Goal: Transaction & Acquisition: Purchase product/service

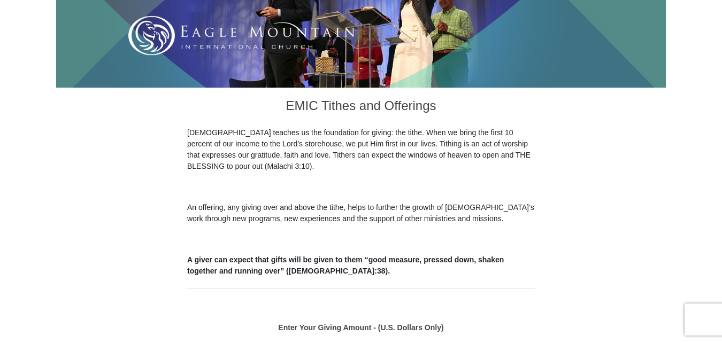
scroll to position [214, 0]
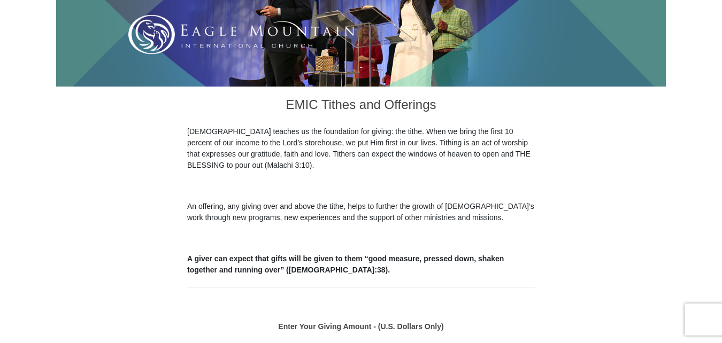
radio input "true"
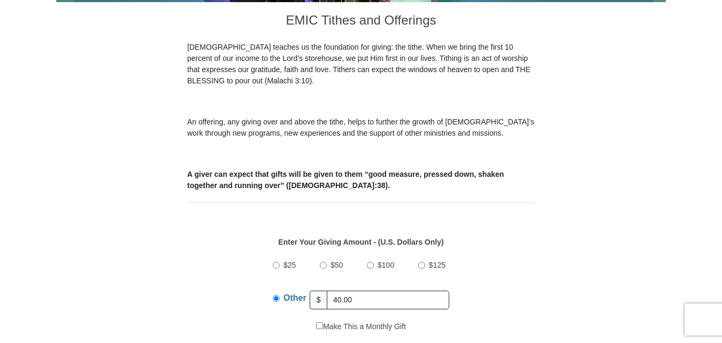
scroll to position [267, 0]
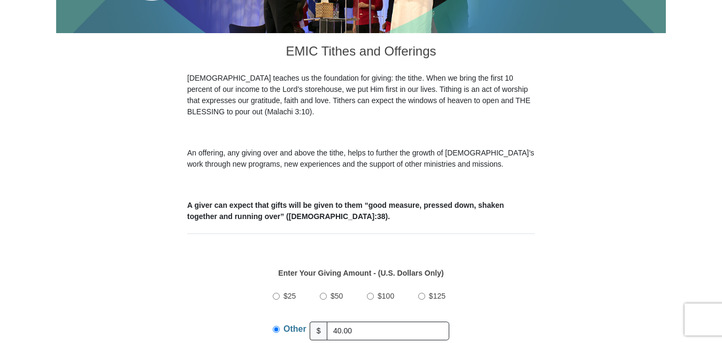
click at [275, 326] on input "Other" at bounding box center [276, 329] width 7 height 7
type input "4"
click at [276, 326] on input "Other" at bounding box center [276, 329] width 7 height 7
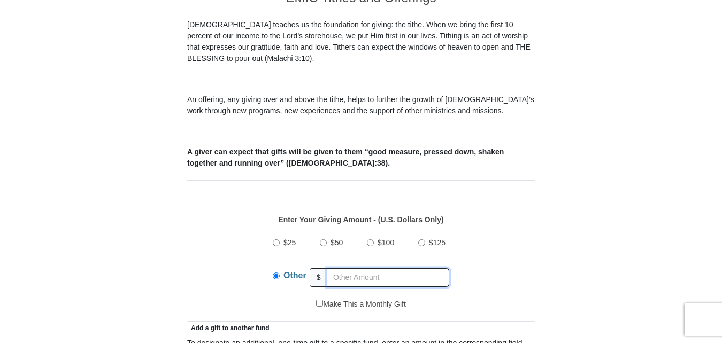
scroll to position [374, 0]
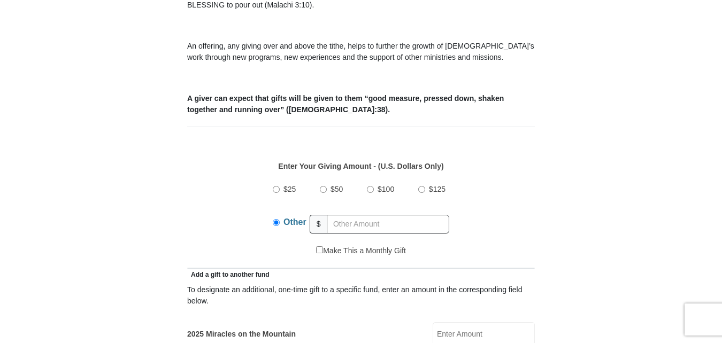
click at [446, 323] on input "2025 Miracles on the Mountain" at bounding box center [484, 335] width 102 height 24
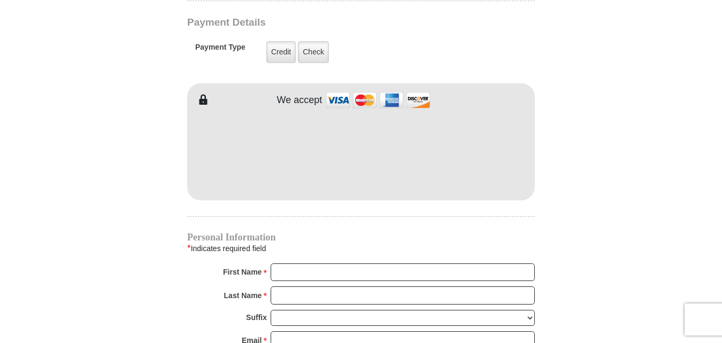
scroll to position [909, 0]
type input "40.00"
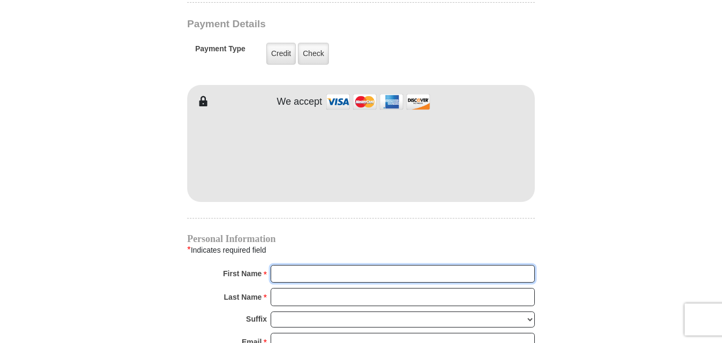
click at [284, 265] on input "First Name *" at bounding box center [403, 274] width 264 height 18
type input "Jose M & Angelita V"
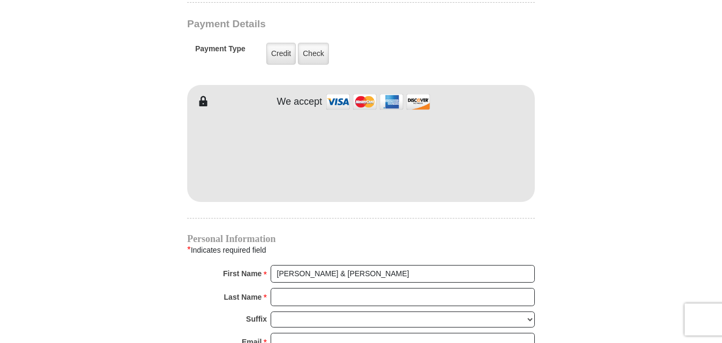
type input "25.00"
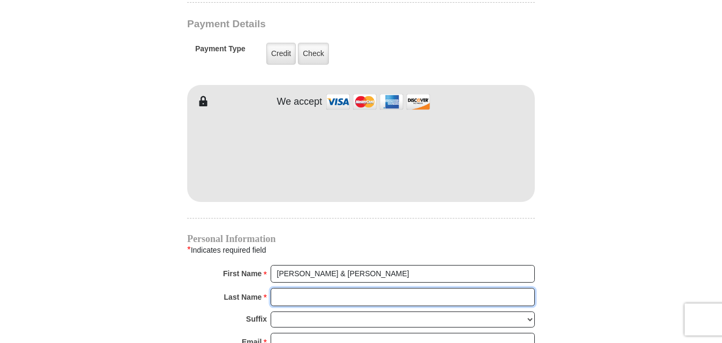
type input "Lopez"
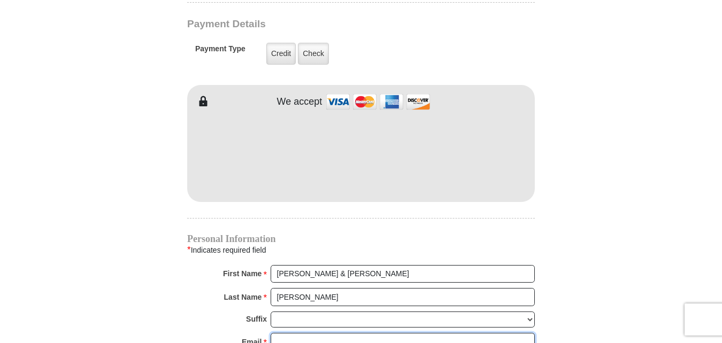
type input "jajmlopez@yahoo.com"
type input "PO Box 1241"
type input "Premont"
select select "TX"
type input "78375"
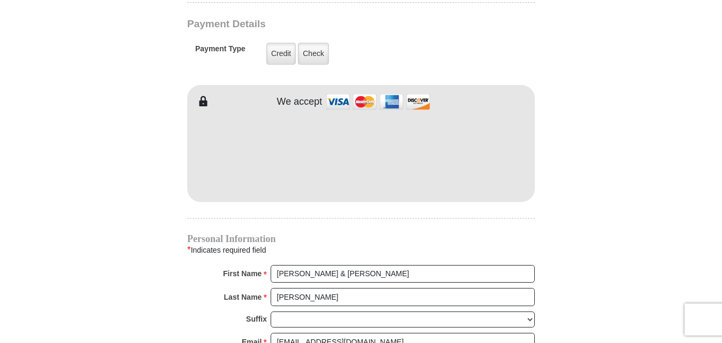
type input "3617748175"
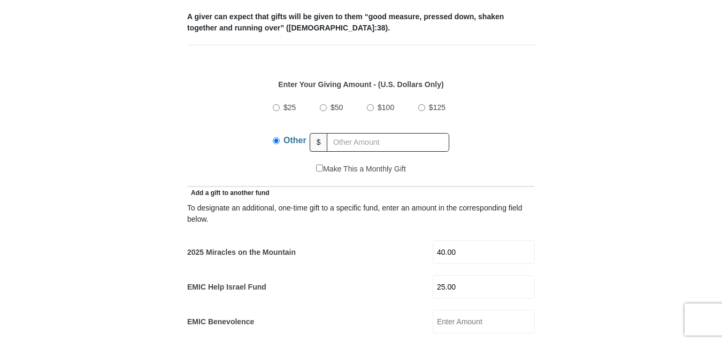
scroll to position [428, 0]
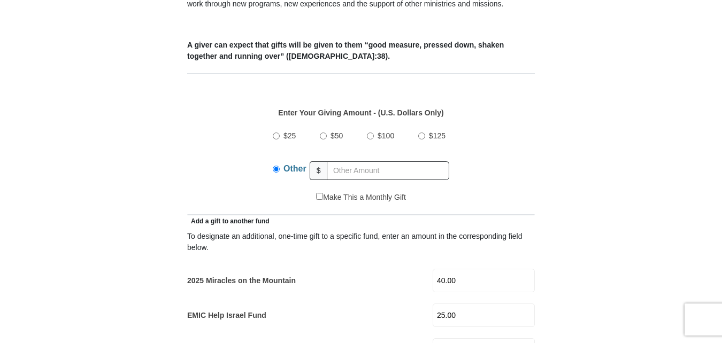
click at [464, 304] on input "25.00" at bounding box center [484, 316] width 102 height 24
type input "2"
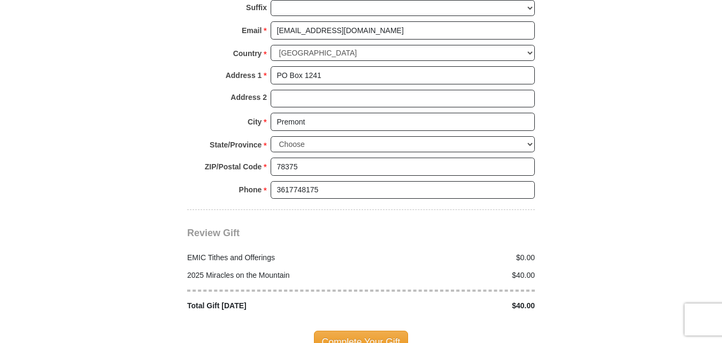
scroll to position [1230, 0]
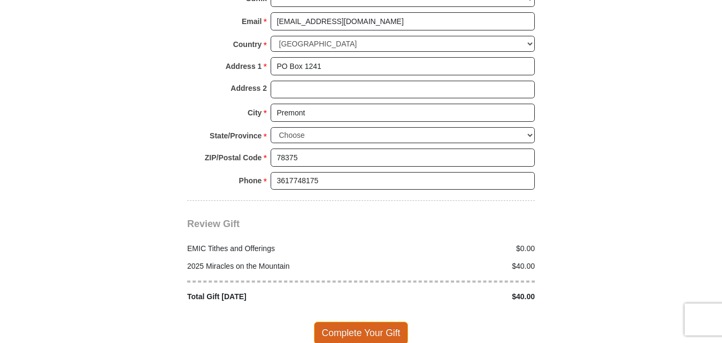
click at [386, 322] on span "Complete Your Gift" at bounding box center [361, 333] width 95 height 22
